Goal: Information Seeking & Learning: Learn about a topic

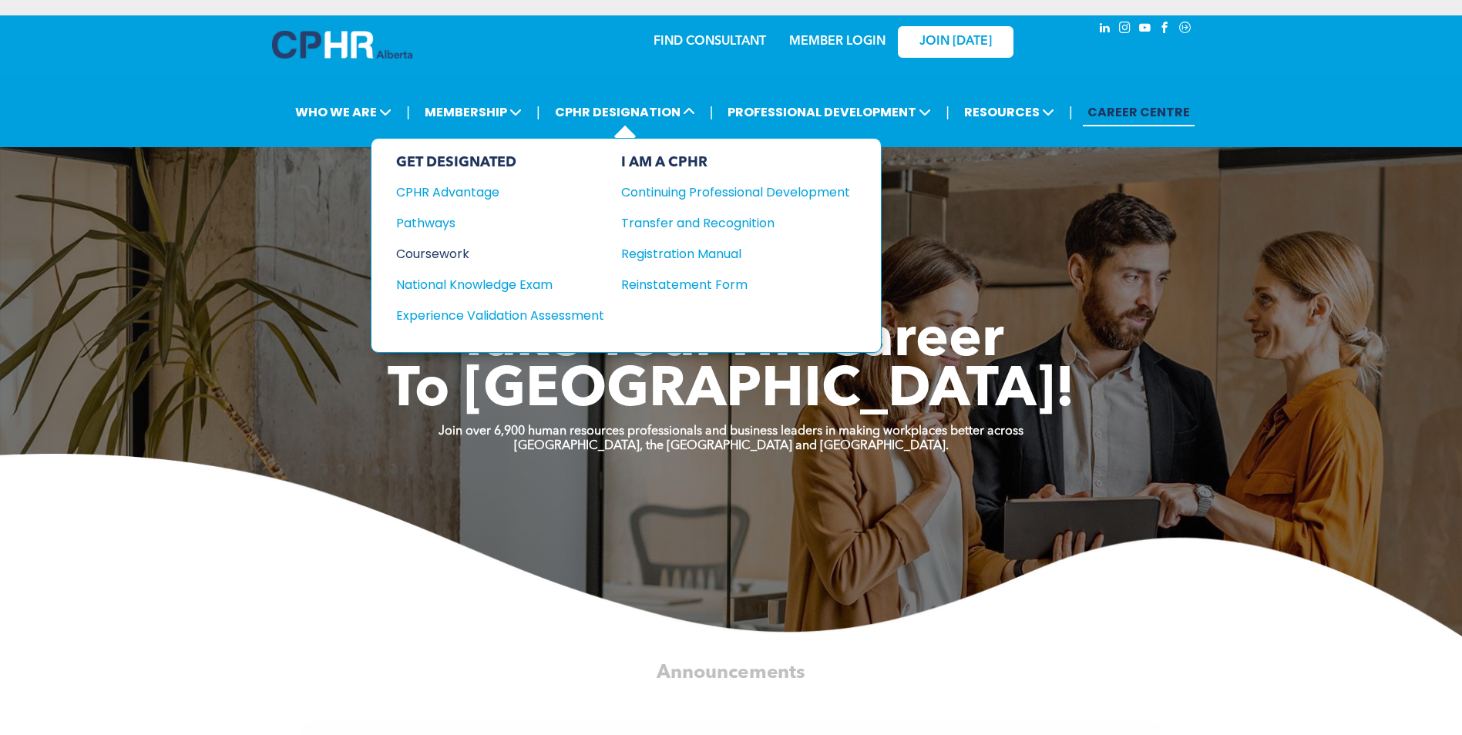
click at [452, 254] on div "Coursework" at bounding box center [489, 253] width 187 height 19
